Goal: Information Seeking & Learning: Learn about a topic

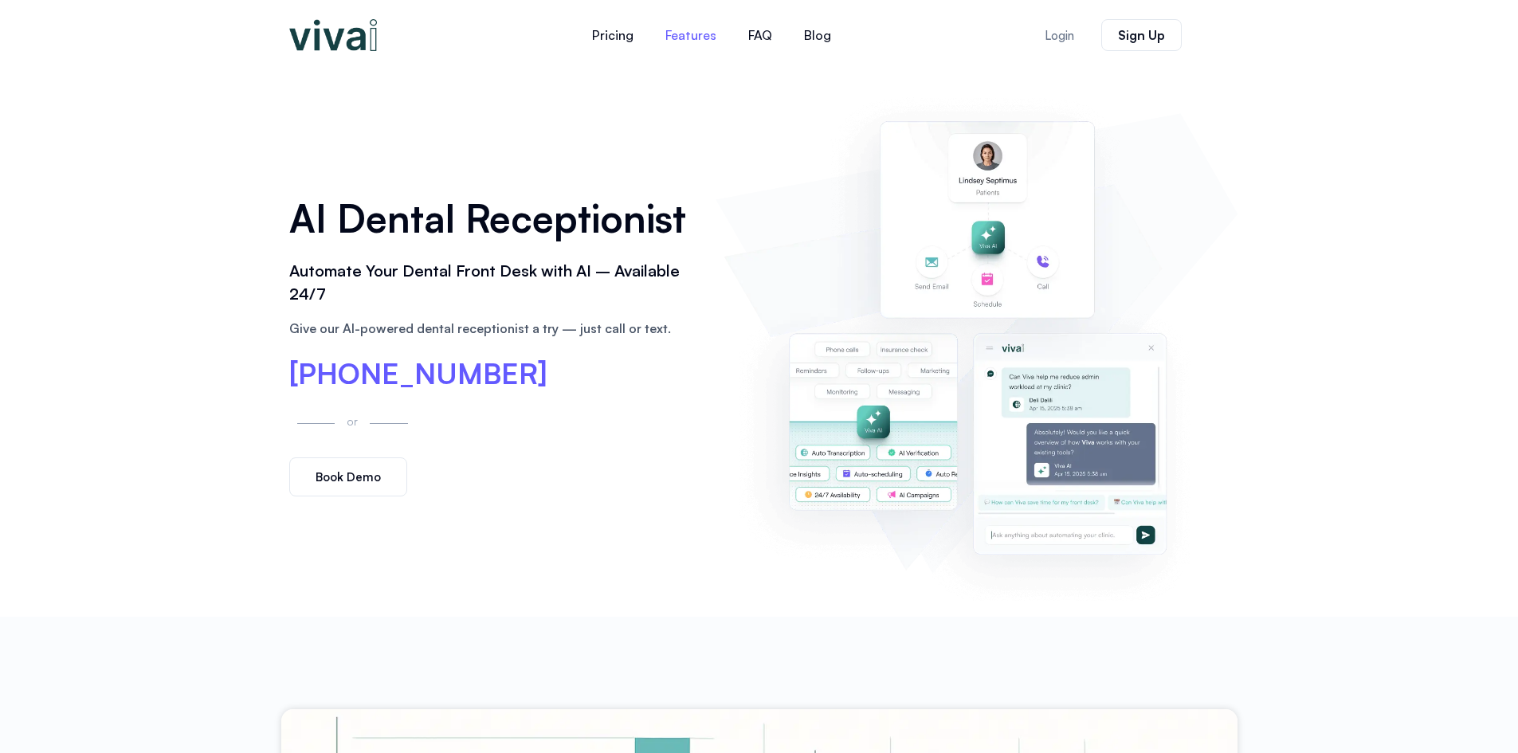
click at [681, 35] on link "Features" at bounding box center [690, 35] width 83 height 38
drag, startPoint x: 339, startPoint y: 369, endPoint x: 582, endPoint y: 370, distance: 243.8
click at [582, 370] on div "AI Dental Receptionist Automate Your Dental Front Desk with AI – Available 24/7…" at bounding box center [494, 343] width 427 height 323
click at [565, 388] on div "[PHONE_NUMBER]" at bounding box center [494, 374] width 411 height 30
drag, startPoint x: 288, startPoint y: 371, endPoint x: 637, endPoint y: 375, distance: 349.0
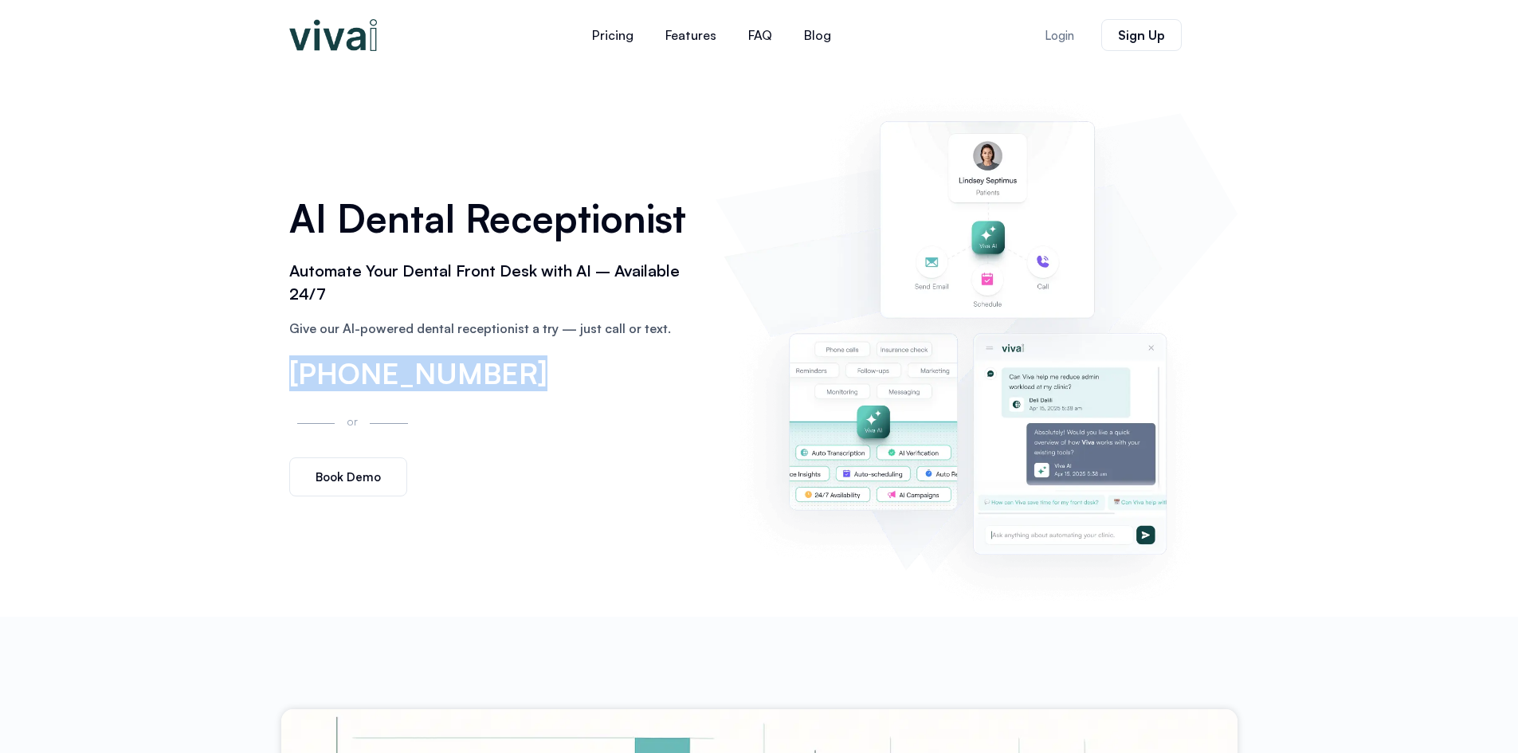
click at [637, 375] on div "AI Dental Receptionist Automate Your Dental Front Desk with AI – Available 24/7…" at bounding box center [494, 343] width 427 height 323
click at [633, 367] on div "[PHONE_NUMBER]" at bounding box center [494, 374] width 411 height 30
click at [624, 40] on link "Pricing" at bounding box center [612, 35] width 73 height 38
click at [772, 35] on link "FAQ" at bounding box center [760, 35] width 56 height 38
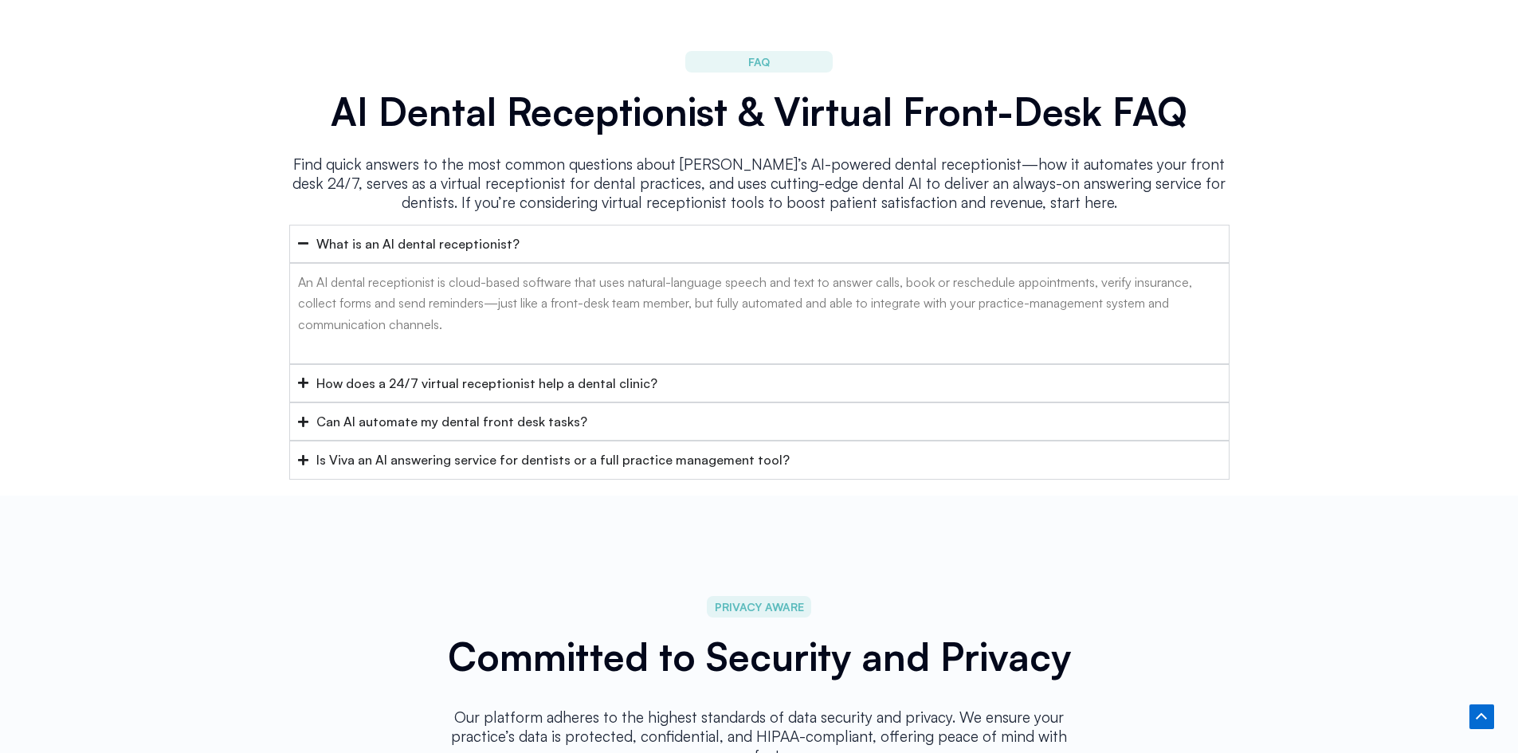
scroll to position [6366, 0]
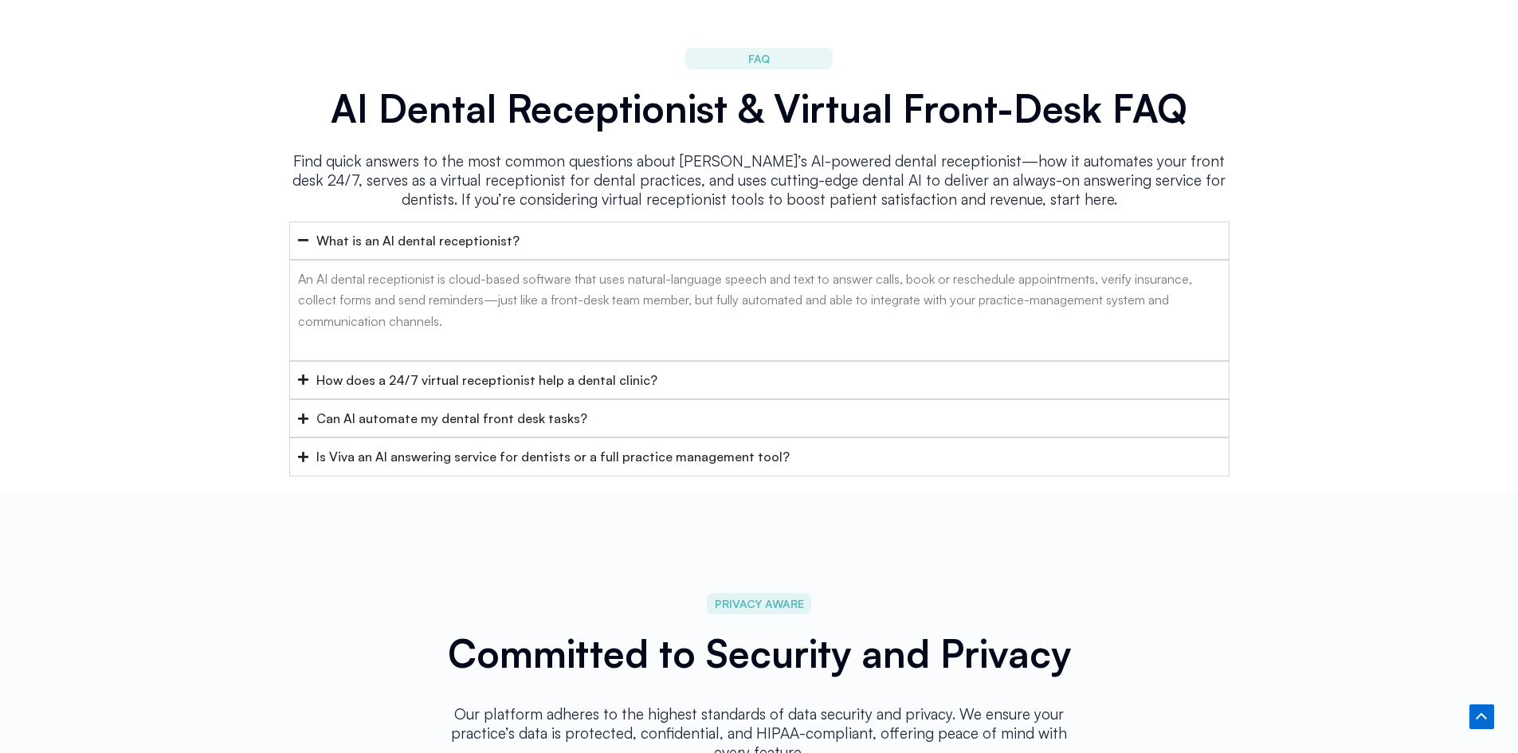
click at [573, 370] on div "How does a 24/7 virtual receptionist help a dental clinic?" at bounding box center [486, 380] width 341 height 21
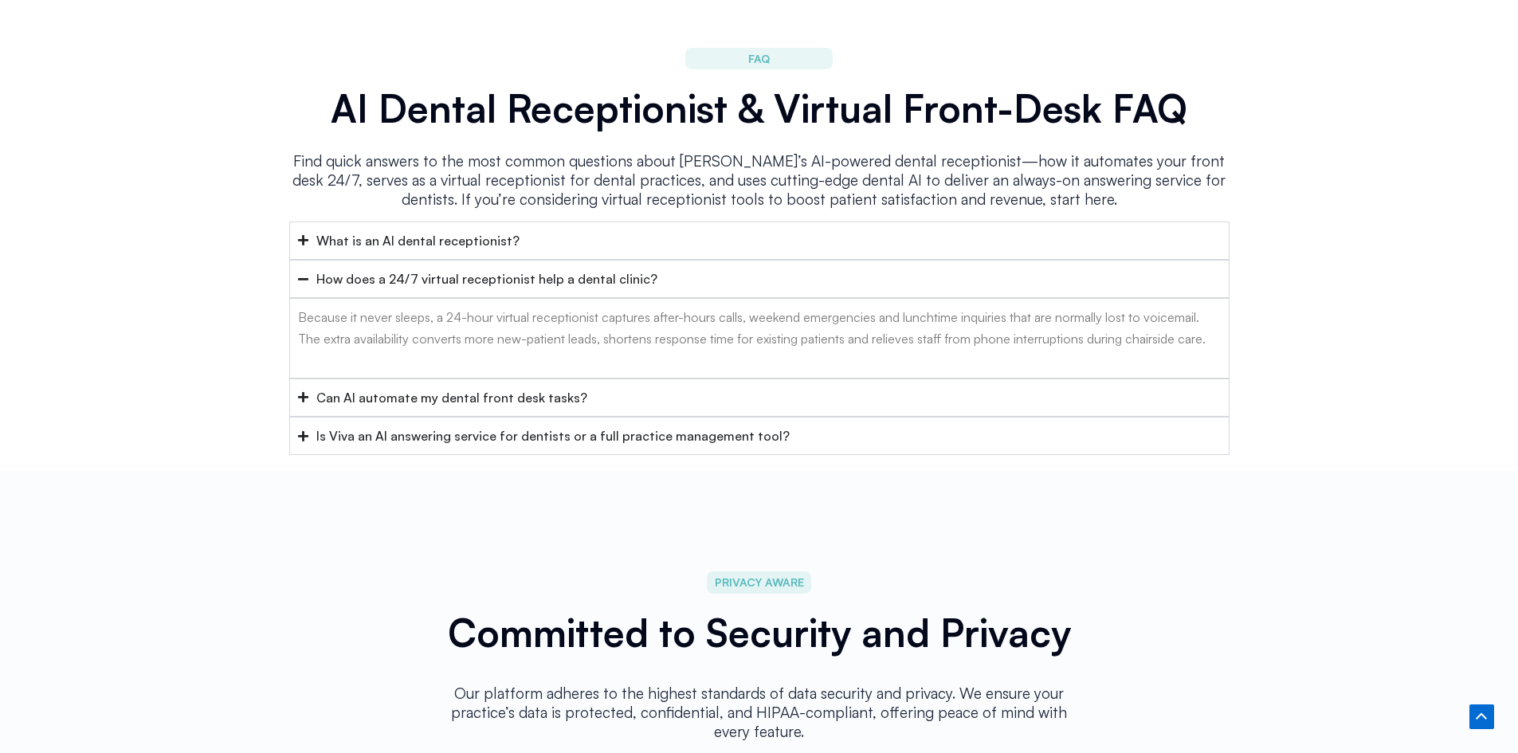
click at [604, 378] on summary "Can AI automate my dental front desk tasks?" at bounding box center [759, 397] width 940 height 38
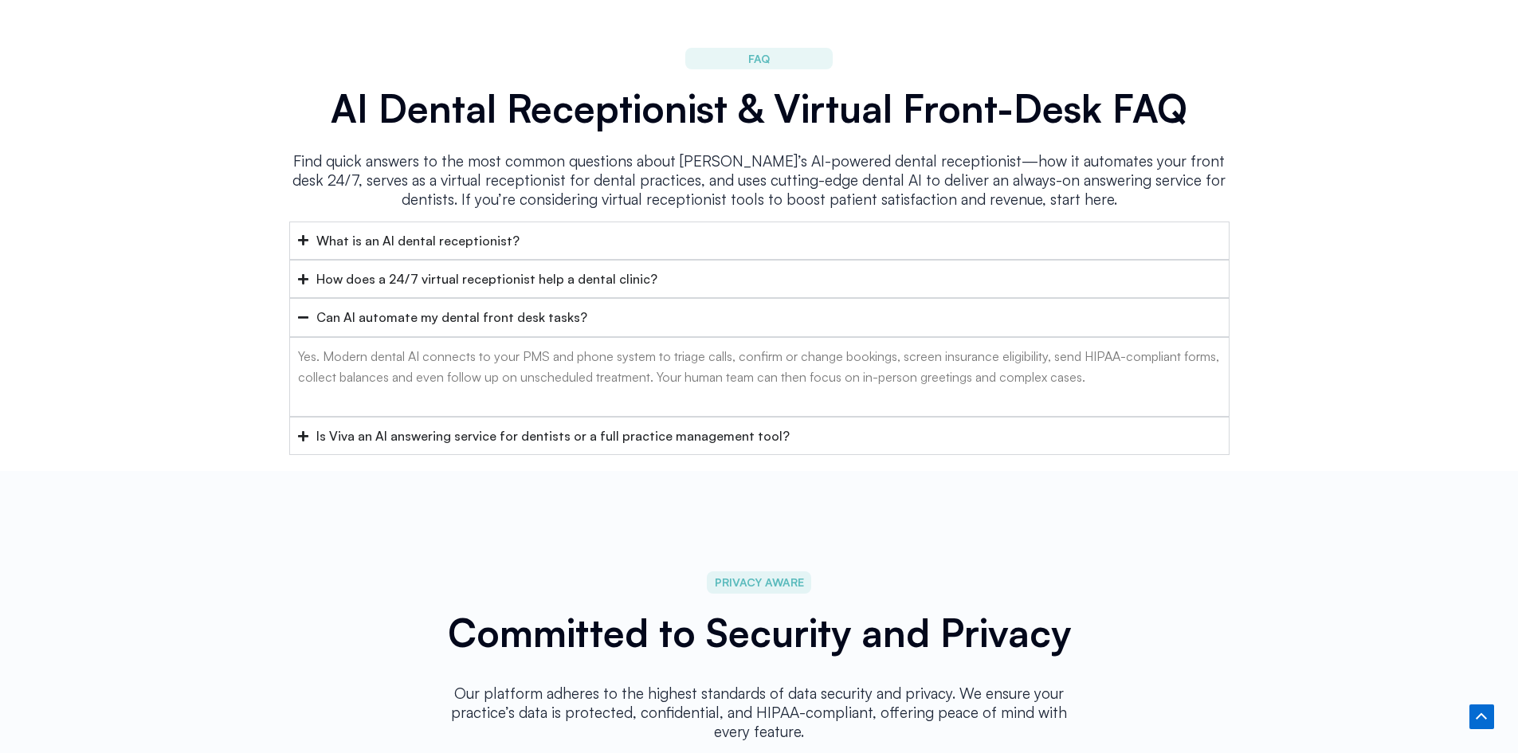
click at [594, 425] on div "Is Viva an AI answering service for dentists or a full practice management tool?" at bounding box center [552, 435] width 473 height 21
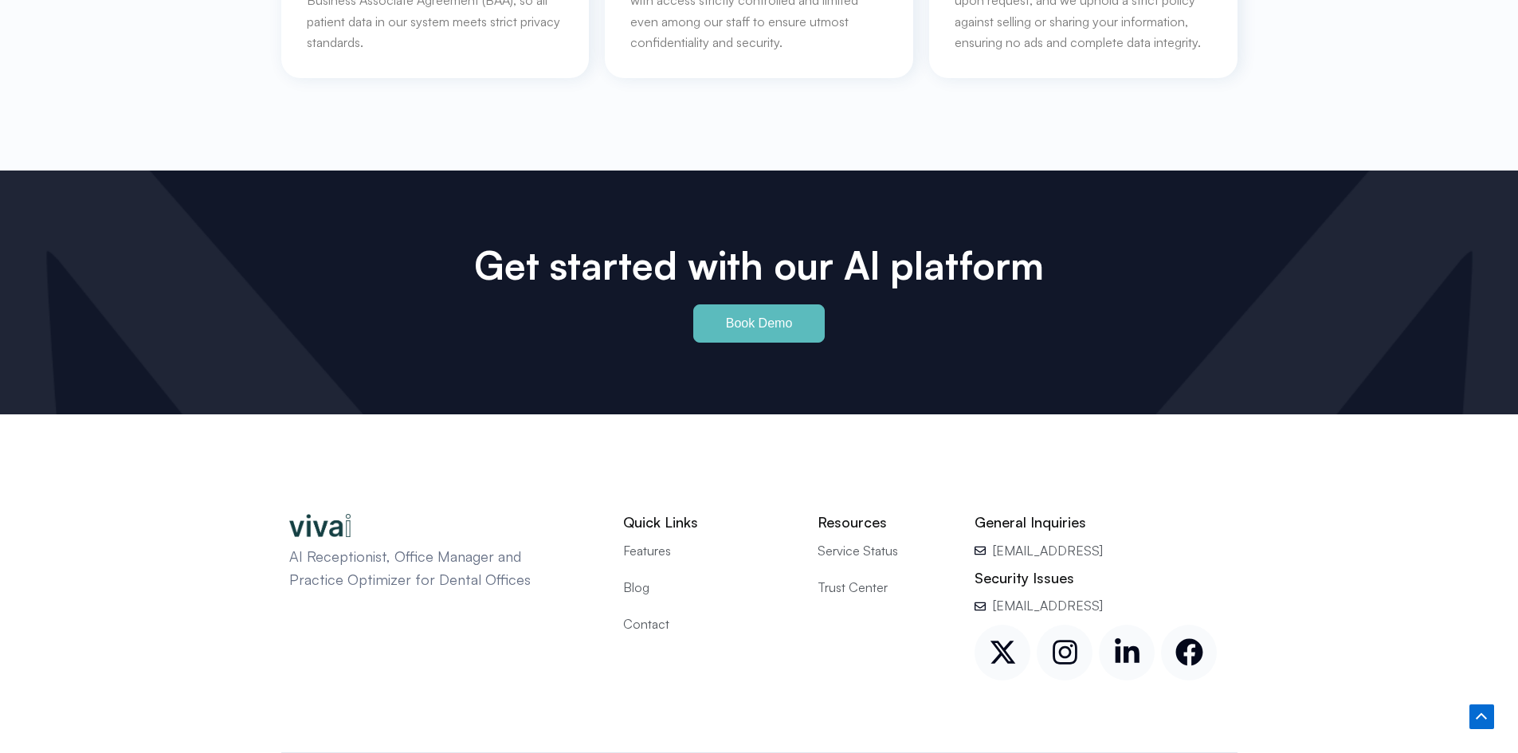
scroll to position [7383, 0]
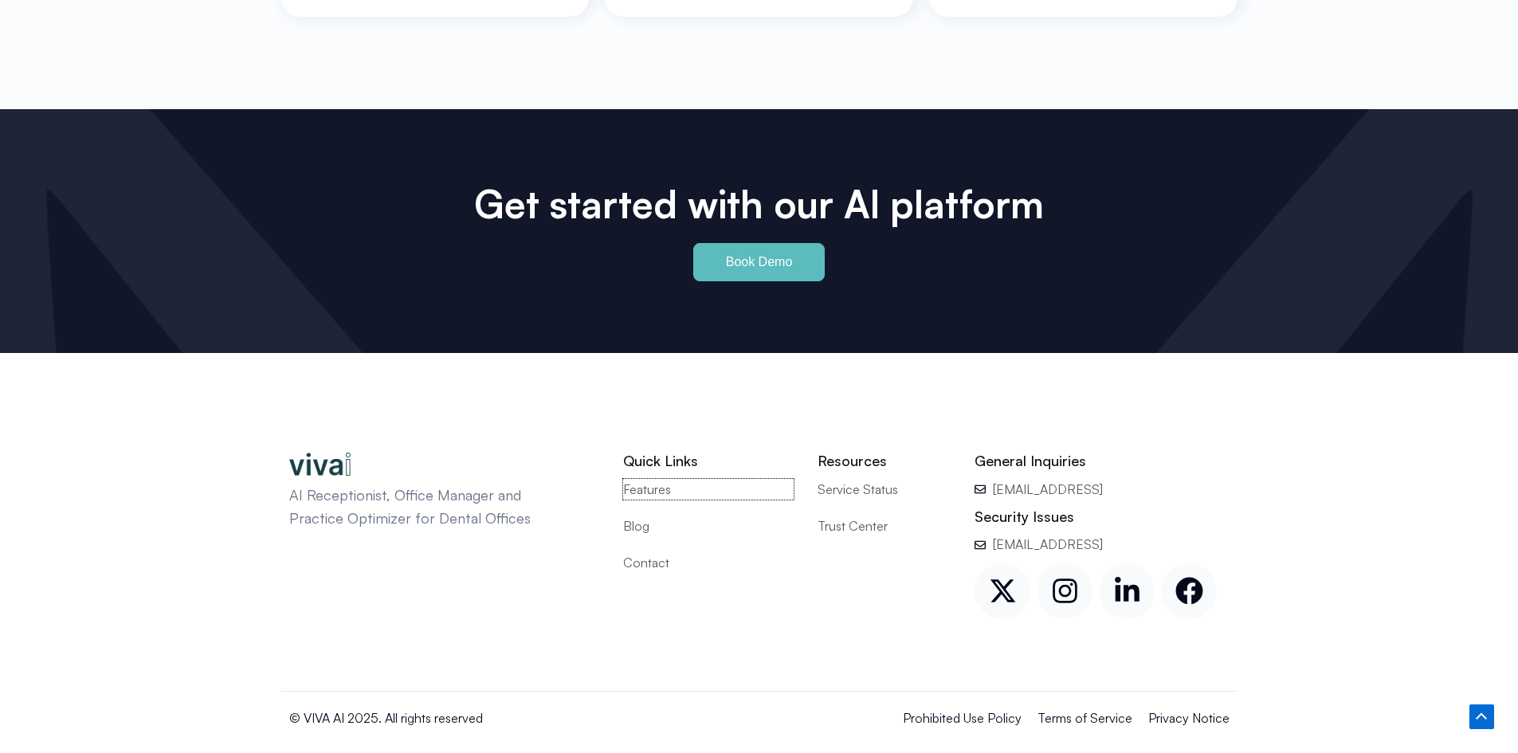
click at [659, 479] on span "Features" at bounding box center [647, 489] width 48 height 21
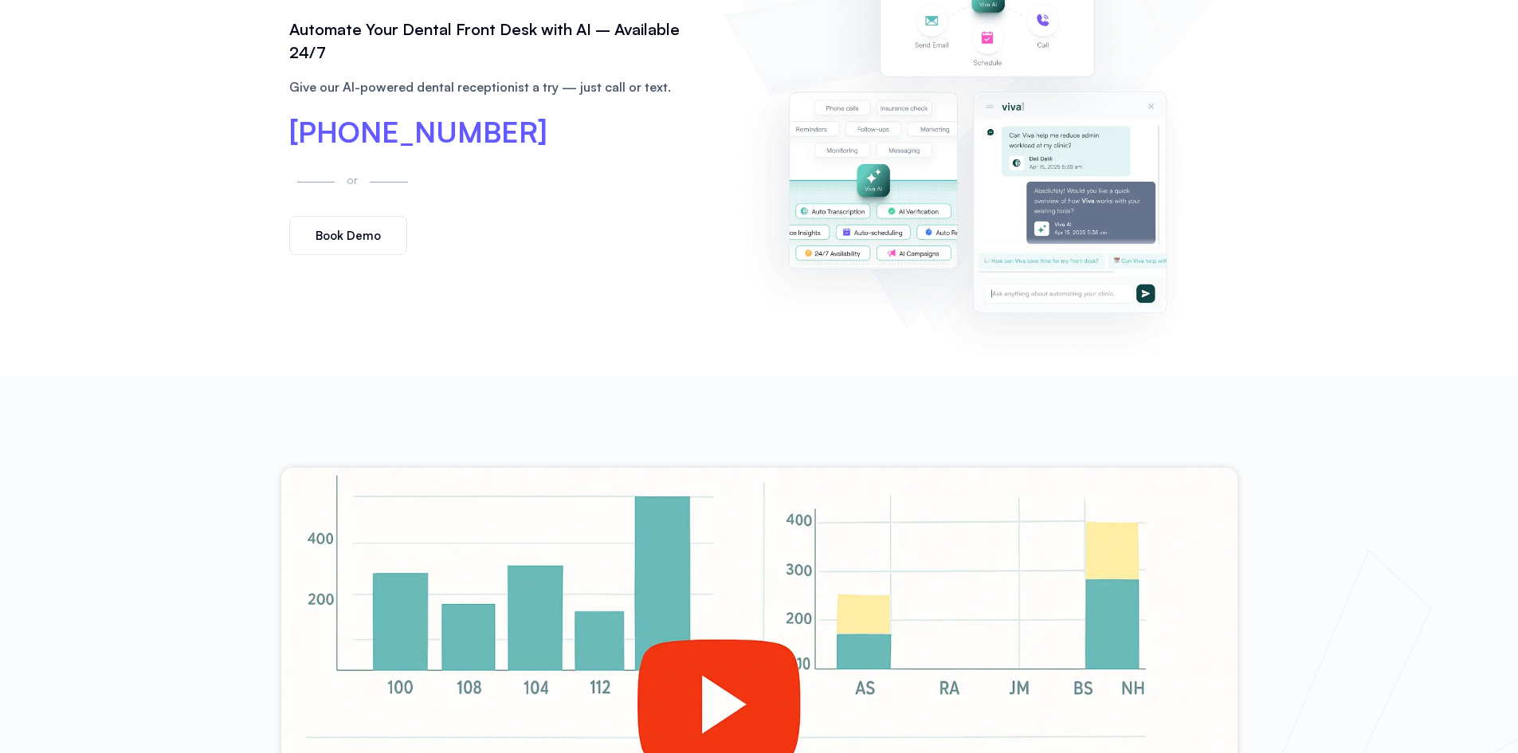
scroll to position [637, 0]
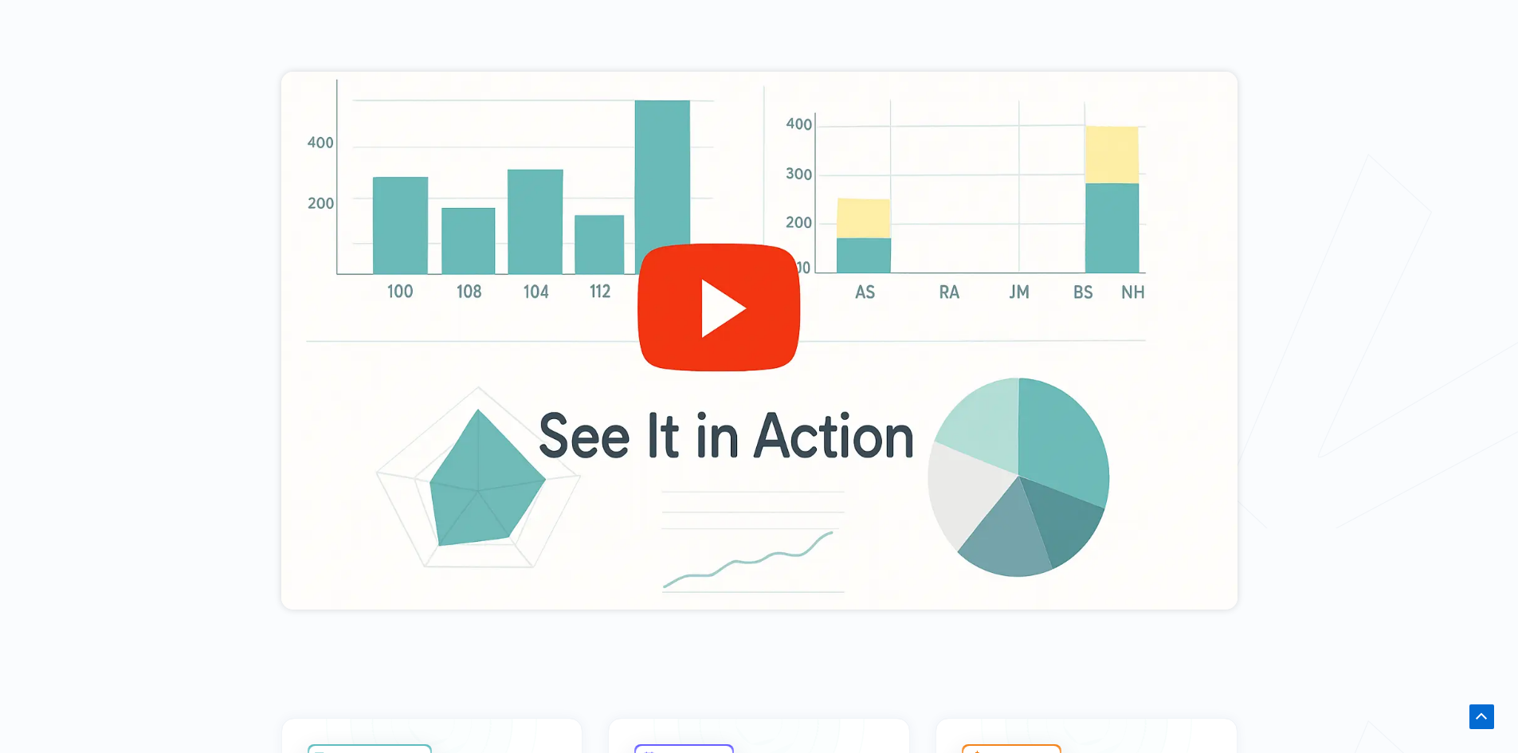
click at [696, 333] on div at bounding box center [759, 341] width 956 height 538
